Goal: Find contact information: Find contact information

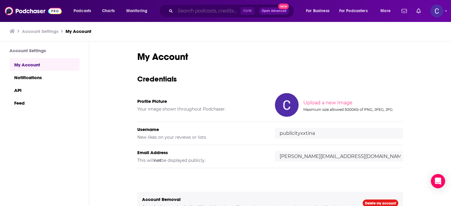
click at [194, 13] on input "Search podcasts, credits, & more..." at bounding box center [207, 10] width 65 height 9
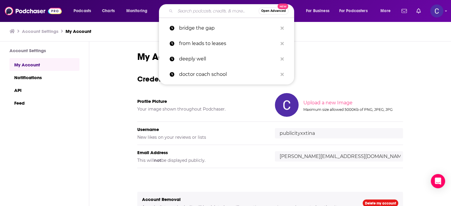
paste input "The Marketing Millennials"
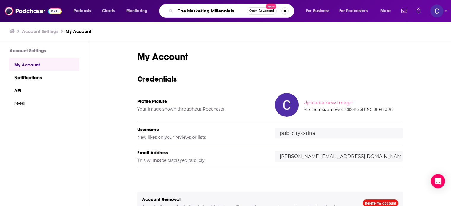
type input "The Marketing Millennials"
click at [238, 12] on input "The Marketing Millennials" at bounding box center [210, 10] width 71 height 9
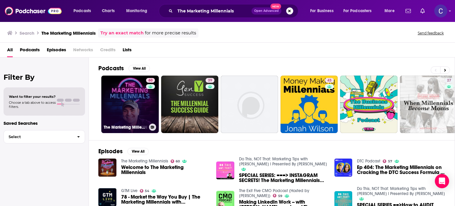
click at [142, 106] on link "60 The Marketing Millennials" at bounding box center [130, 105] width 58 height 58
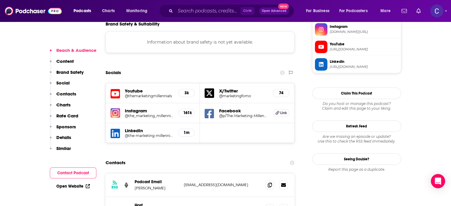
scroll to position [563, 0]
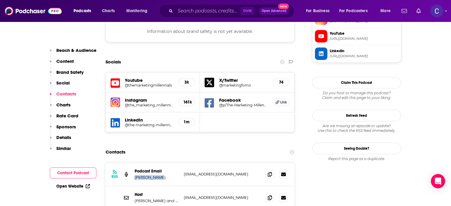
drag, startPoint x: 134, startPoint y: 141, endPoint x: 160, endPoint y: 142, distance: 25.5
click at [160, 175] on p "[PERSON_NAME]" at bounding box center [157, 177] width 44 height 5
drag, startPoint x: 134, startPoint y: 141, endPoint x: 160, endPoint y: 142, distance: 26.4
click at [160, 175] on p "[PERSON_NAME]" at bounding box center [157, 177] width 44 height 5
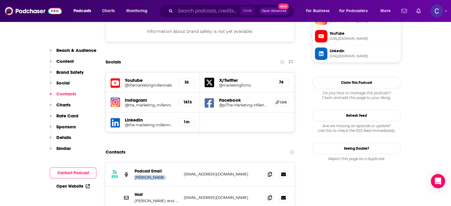
copy p "[PERSON_NAME]"
click at [271, 172] on icon at bounding box center [270, 174] width 4 height 5
drag, startPoint x: 132, startPoint y: 141, endPoint x: 162, endPoint y: 144, distance: 30.2
click at [162, 163] on div "RSS Podcast Email [PERSON_NAME] [EMAIL_ADDRESS][DOMAIN_NAME] [EMAIL_ADDRESS][DO…" at bounding box center [200, 174] width 189 height 23
copy p "[PERSON_NAME]"
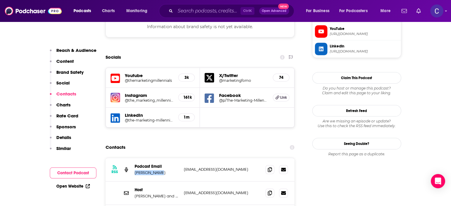
scroll to position [652, 0]
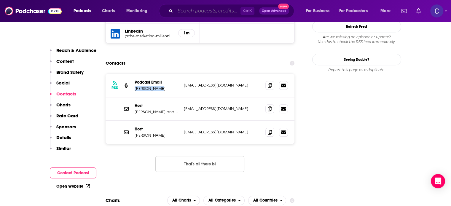
click at [213, 11] on input "Search podcasts, credits, & more..." at bounding box center [207, 10] width 65 height 9
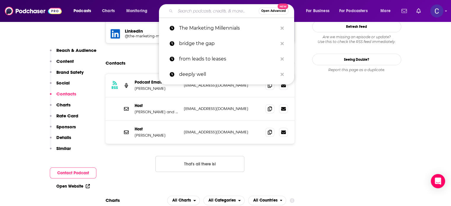
paste input "The [PERSON_NAME] Show"
type input "The [PERSON_NAME] Show"
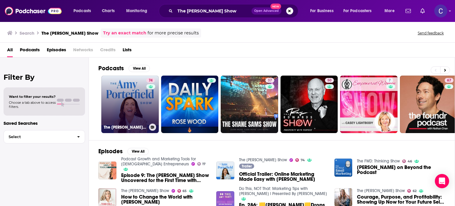
click at [131, 95] on link "74 The [PERSON_NAME] Show" at bounding box center [130, 105] width 58 height 58
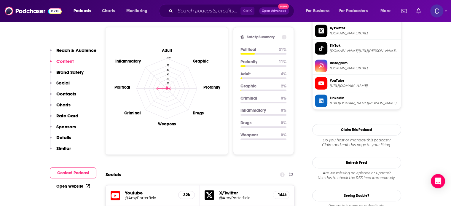
scroll to position [652, 0]
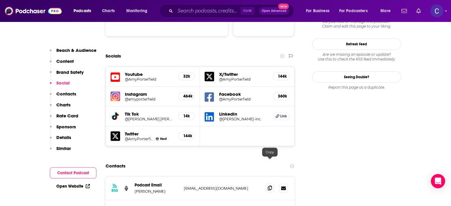
click at [271, 186] on icon at bounding box center [270, 188] width 4 height 5
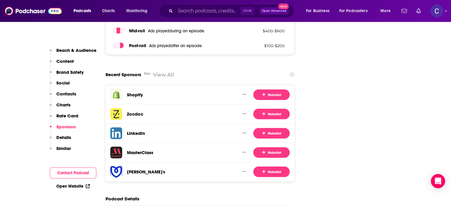
scroll to position [1304, 0]
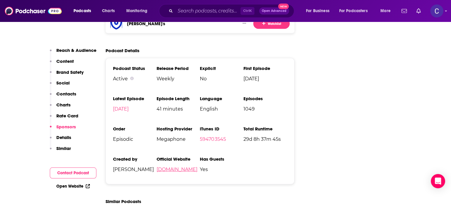
click at [189, 167] on link "[DOMAIN_NAME]" at bounding box center [176, 170] width 41 height 6
